Goal: Task Accomplishment & Management: Manage account settings

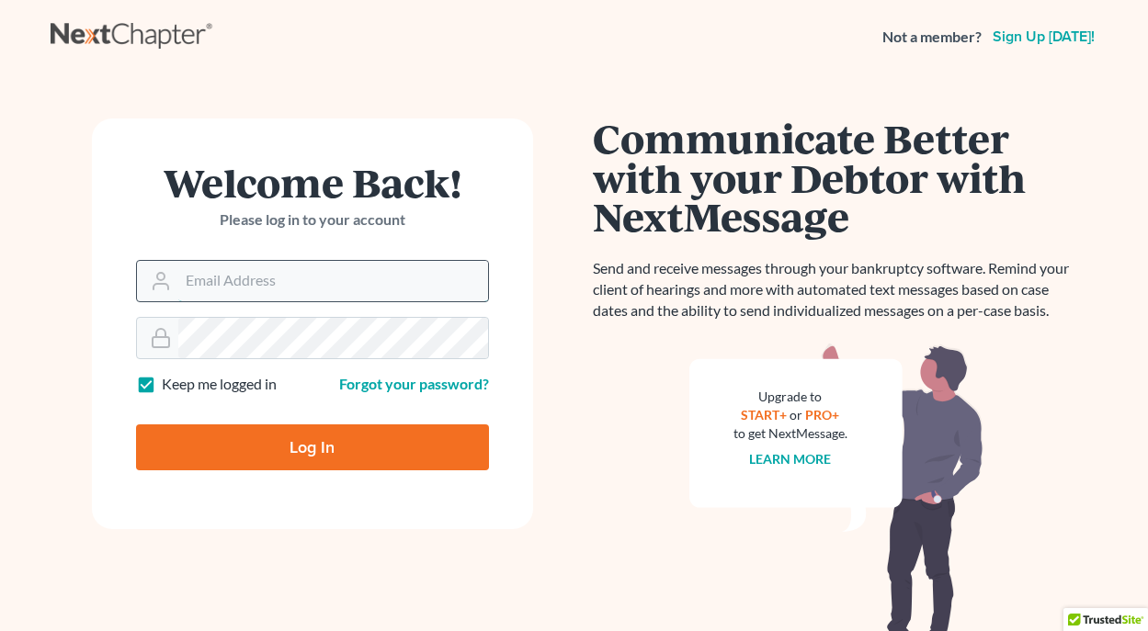
click at [311, 287] on input "Email Address" at bounding box center [333, 281] width 310 height 40
type input "jthayer@neattys.com"
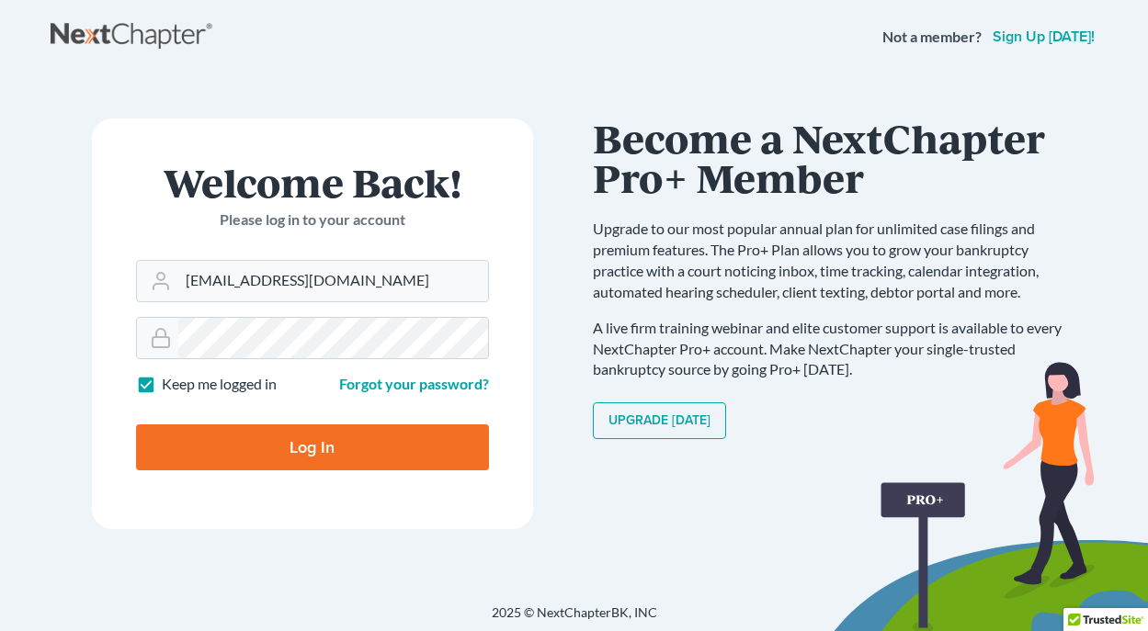
click at [306, 448] on input "Log In" at bounding box center [312, 448] width 353 height 46
type input "Thinking..."
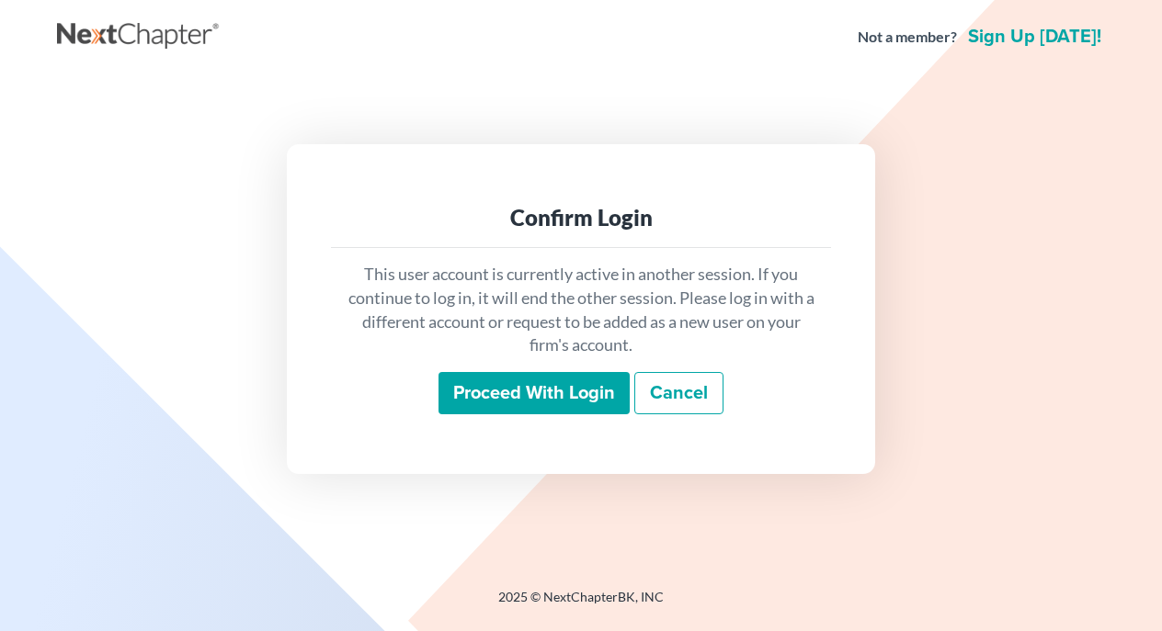
click at [535, 393] on input "Proceed with login" at bounding box center [533, 393] width 191 height 42
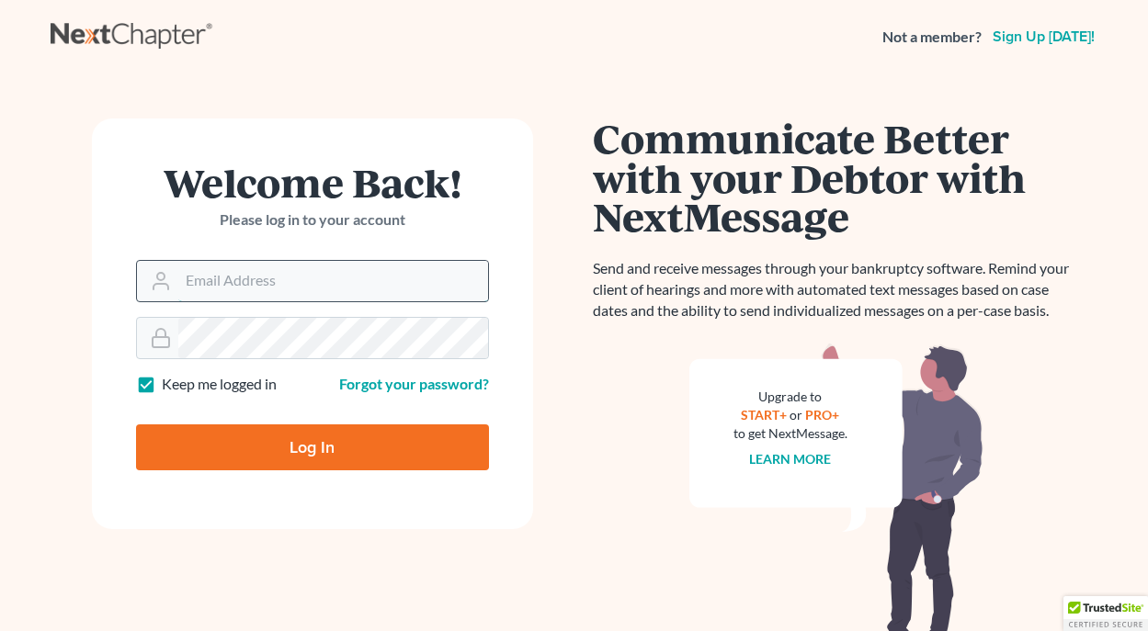
click at [296, 280] on input "Email Address" at bounding box center [333, 281] width 310 height 40
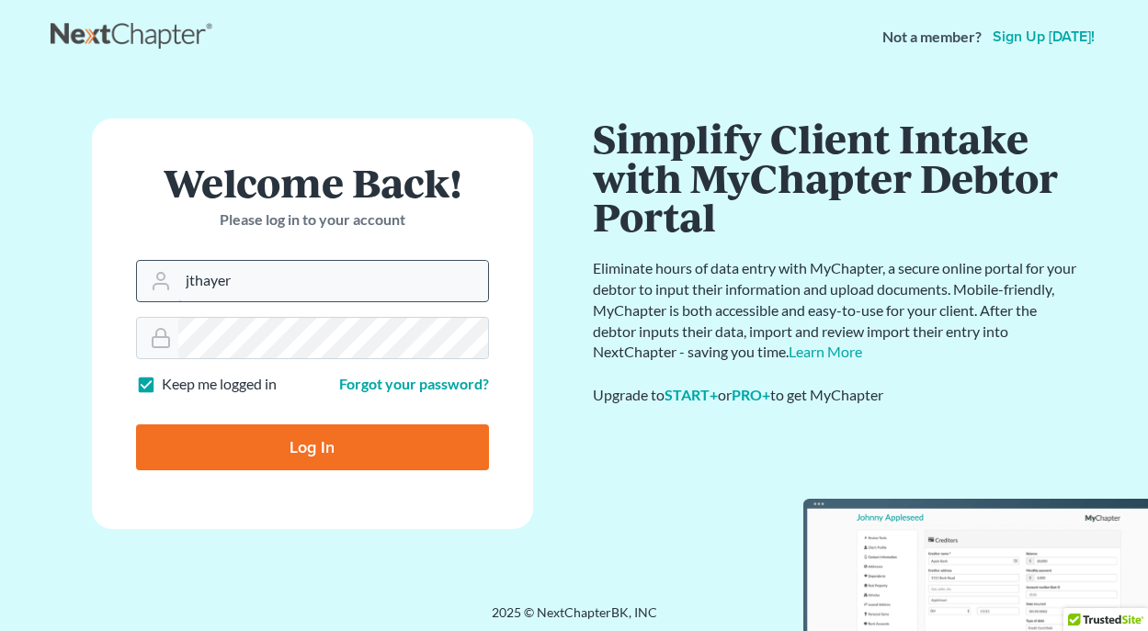
type input "[EMAIL_ADDRESS][DOMAIN_NAME]"
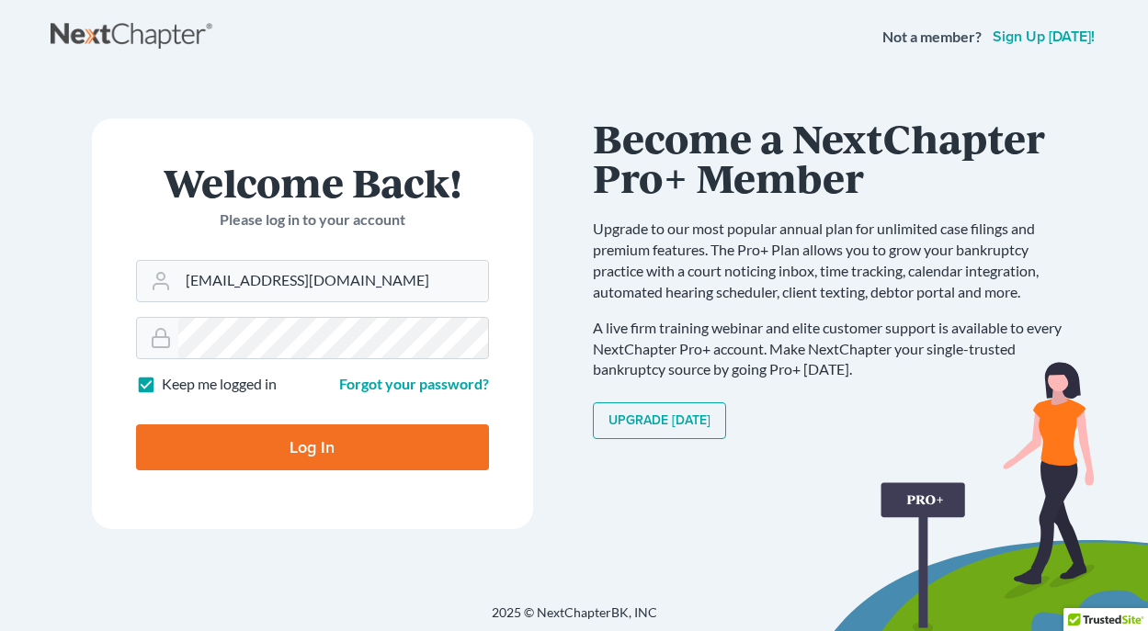
click at [310, 436] on input "Log In" at bounding box center [312, 448] width 353 height 46
type input "Thinking..."
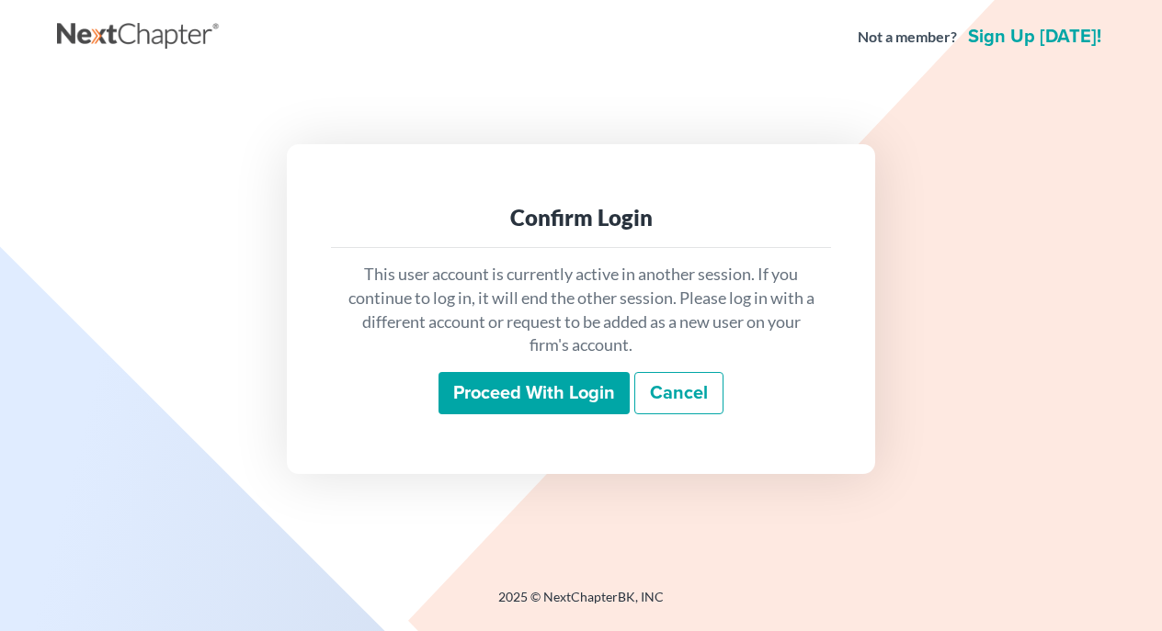
click at [535, 389] on input "Proceed with login" at bounding box center [533, 393] width 191 height 42
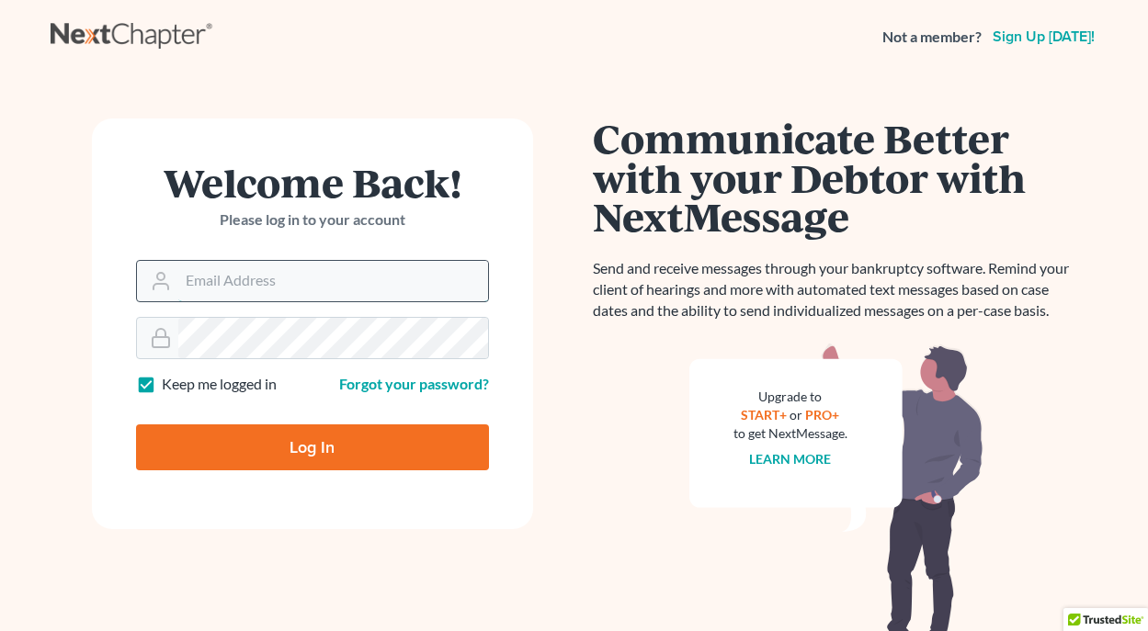
click at [258, 298] on input "Email Address" at bounding box center [333, 281] width 310 height 40
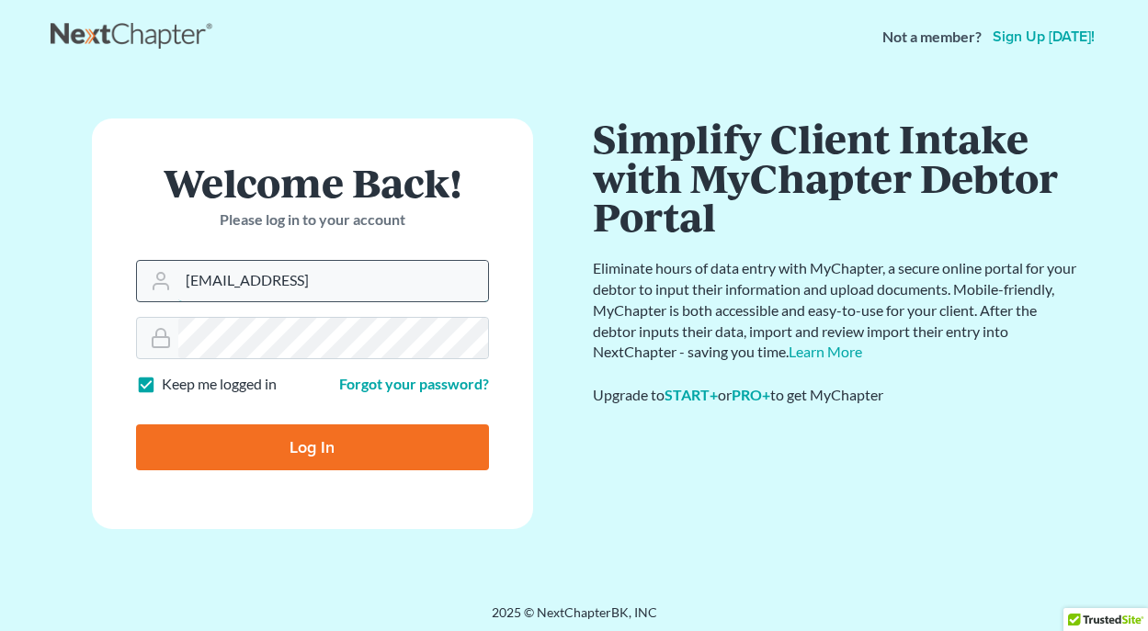
type input "jthayer@neattys.com"
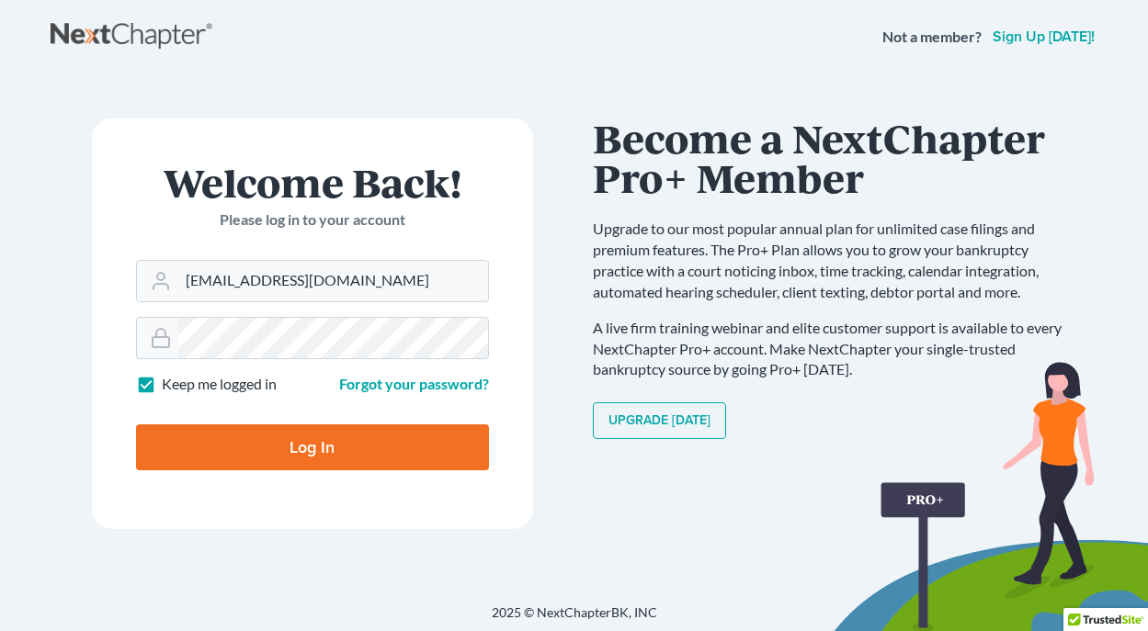
click at [307, 441] on input "Log In" at bounding box center [312, 448] width 353 height 46
type input "Thinking..."
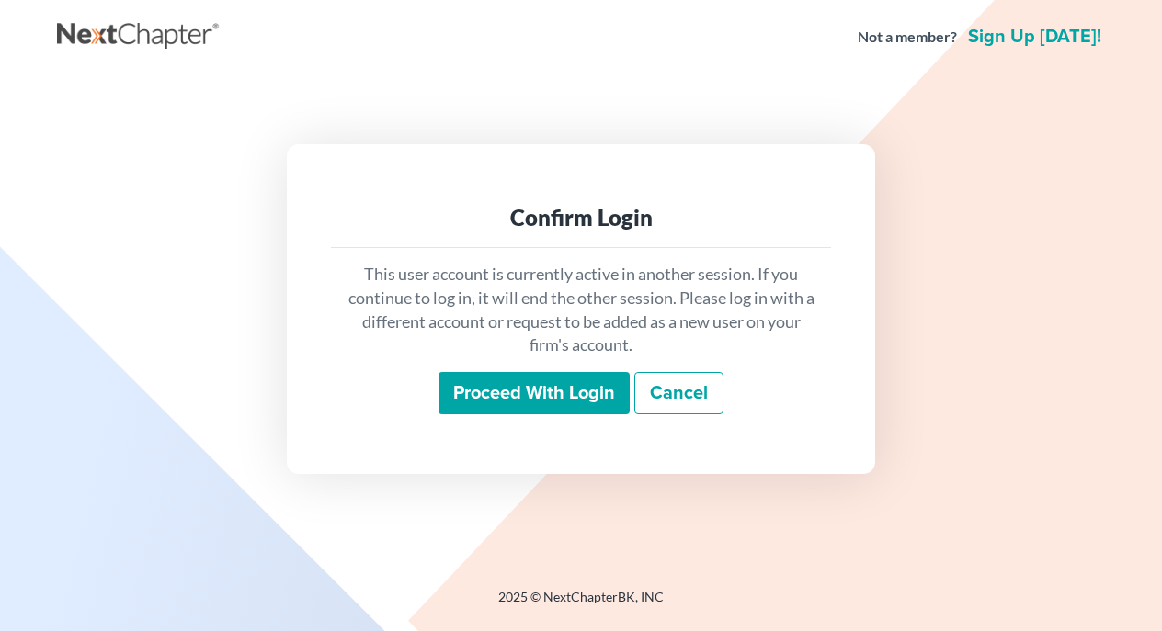
click at [556, 383] on input "Proceed with login" at bounding box center [533, 393] width 191 height 42
